Goal: Complete application form

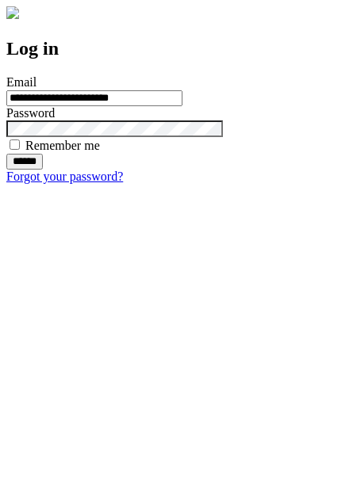
type input "**********"
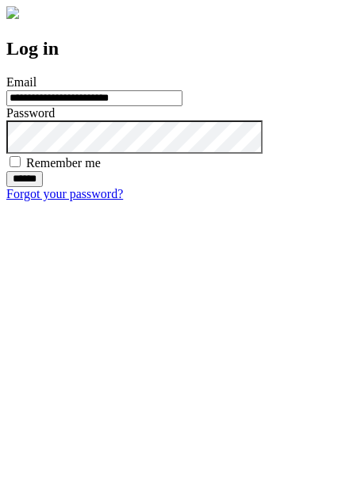
click at [43, 187] on input "******" at bounding box center [24, 179] width 36 height 16
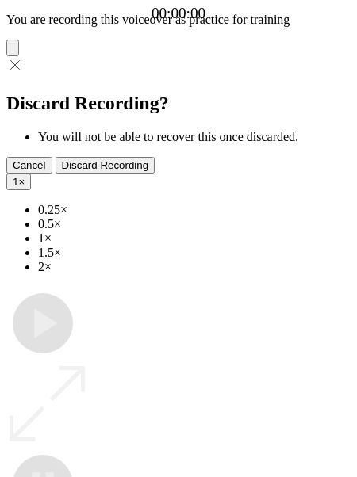
type input "**********"
